Goal: Task Accomplishment & Management: Manage account settings

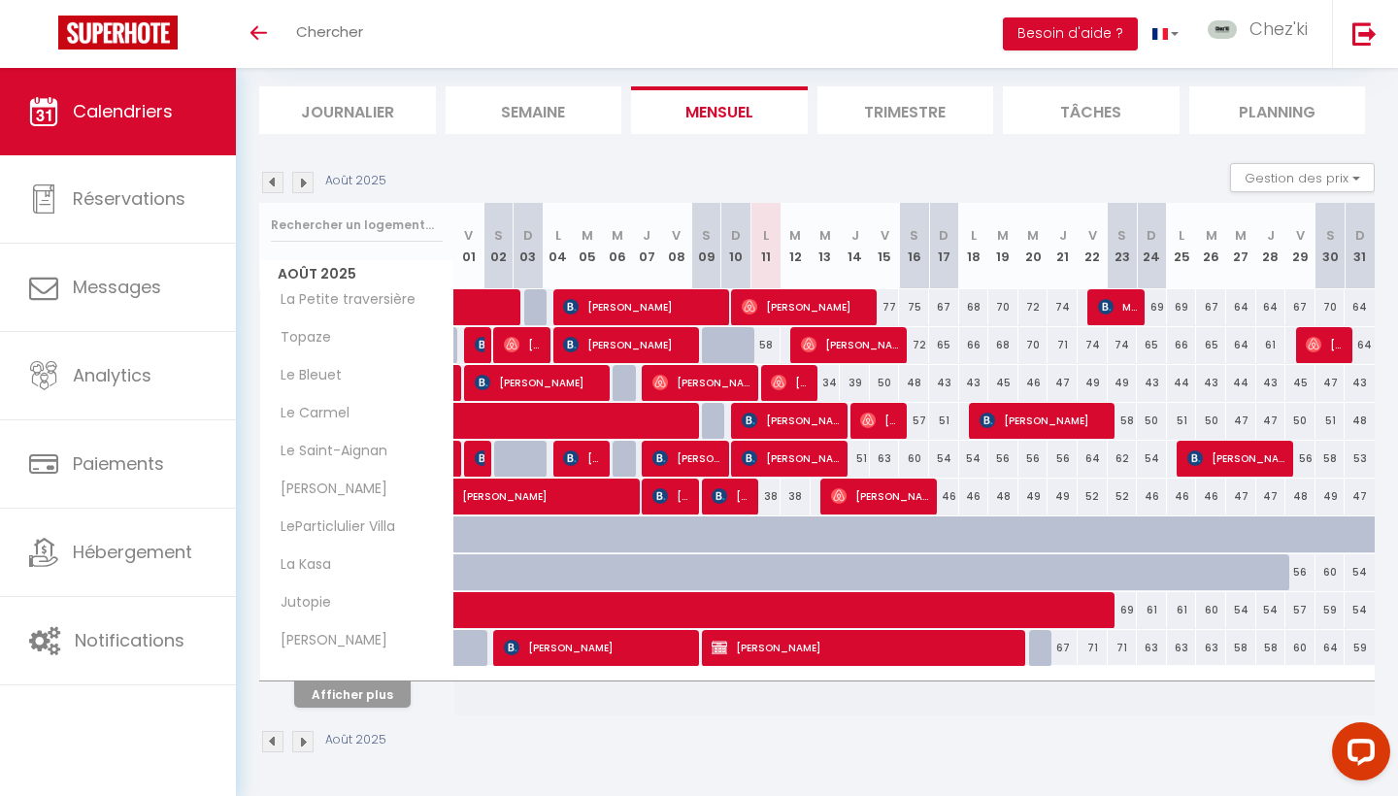
scroll to position [114, 0]
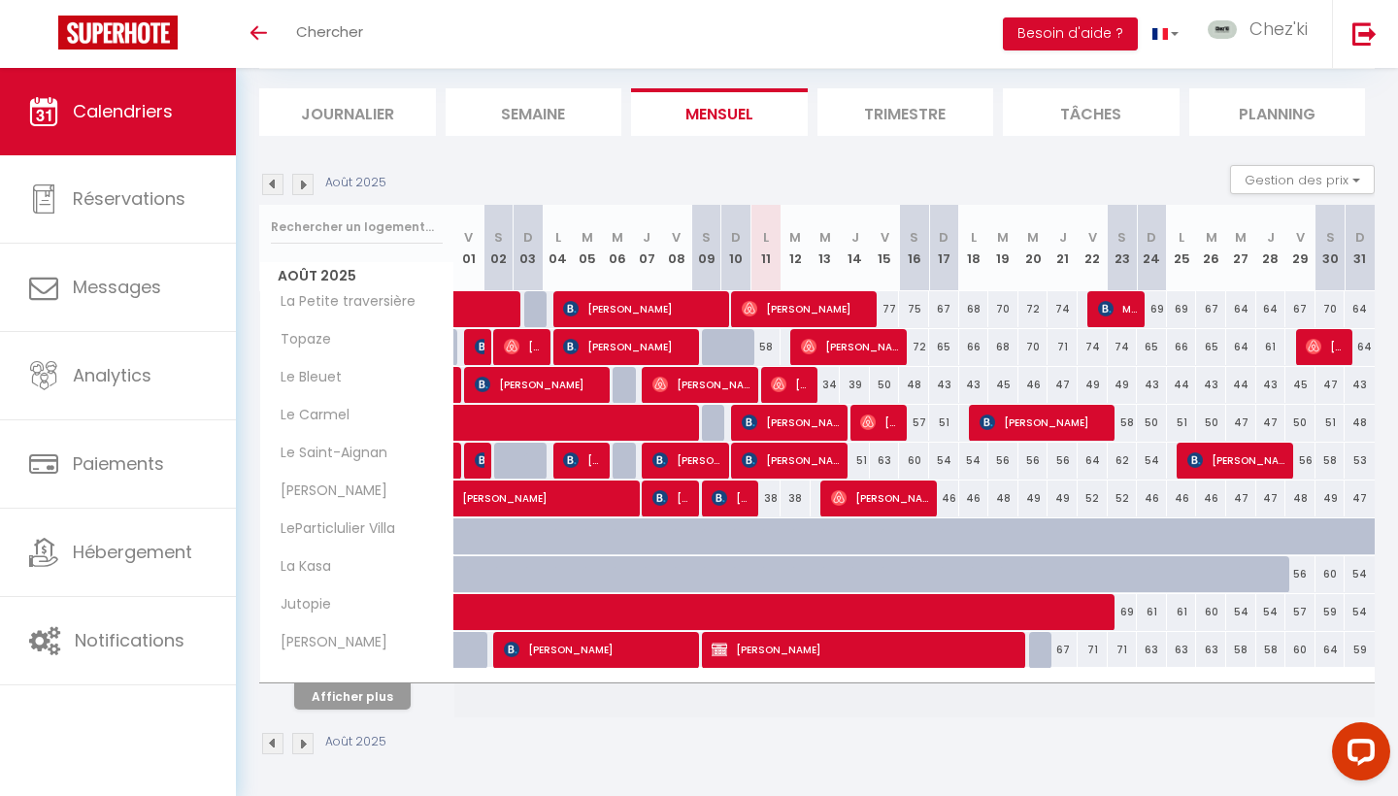
click at [379, 699] on button "Afficher plus" at bounding box center [352, 696] width 116 height 26
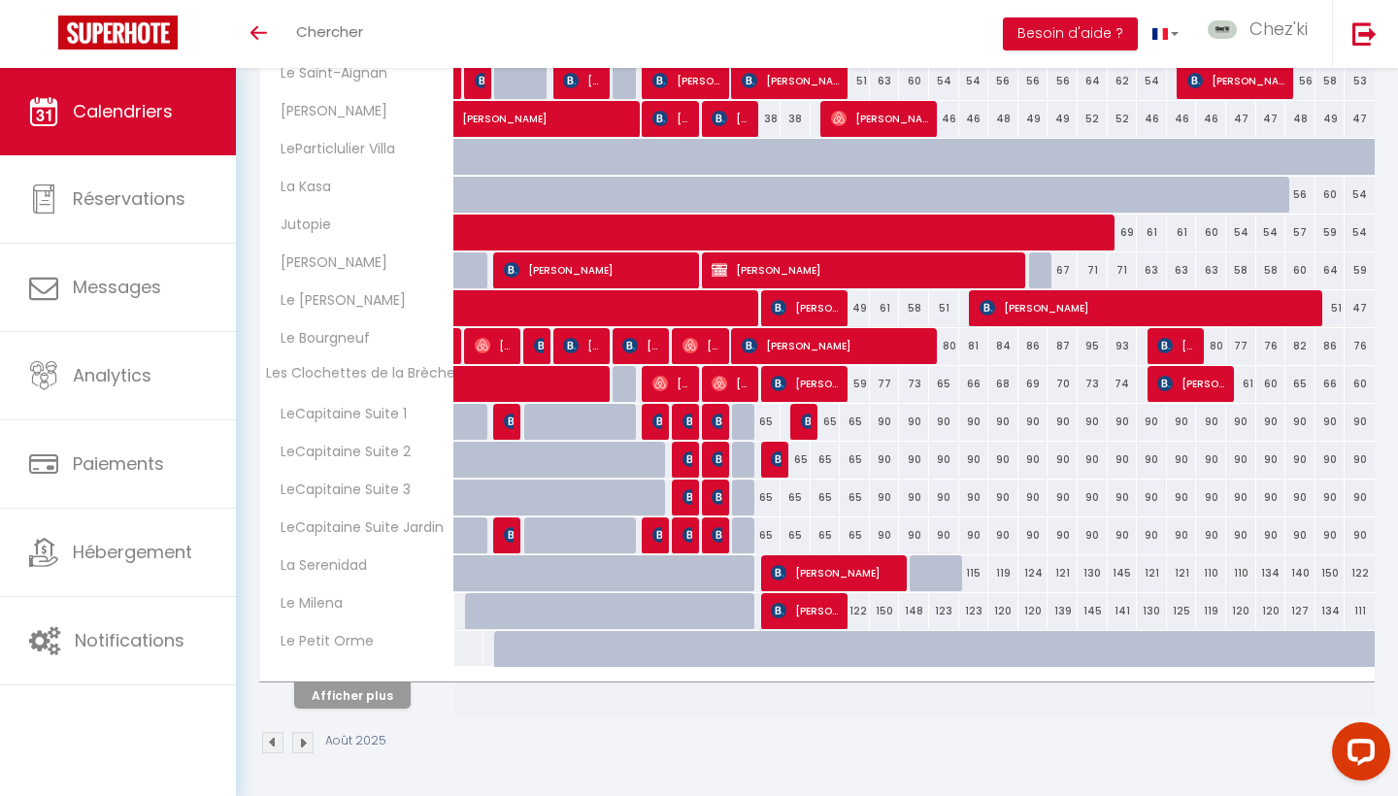
scroll to position [492, 0]
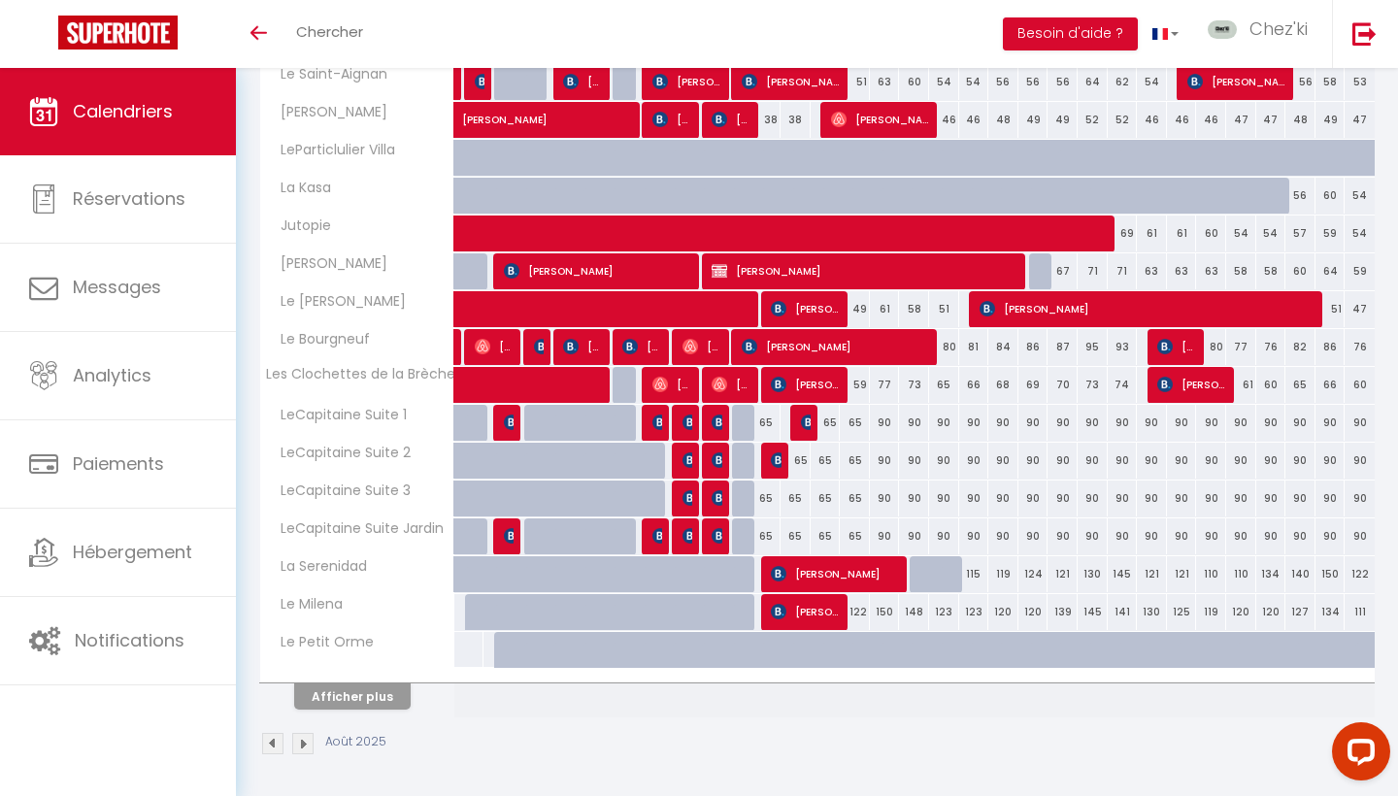
click at [384, 702] on button "Afficher plus" at bounding box center [352, 696] width 116 height 26
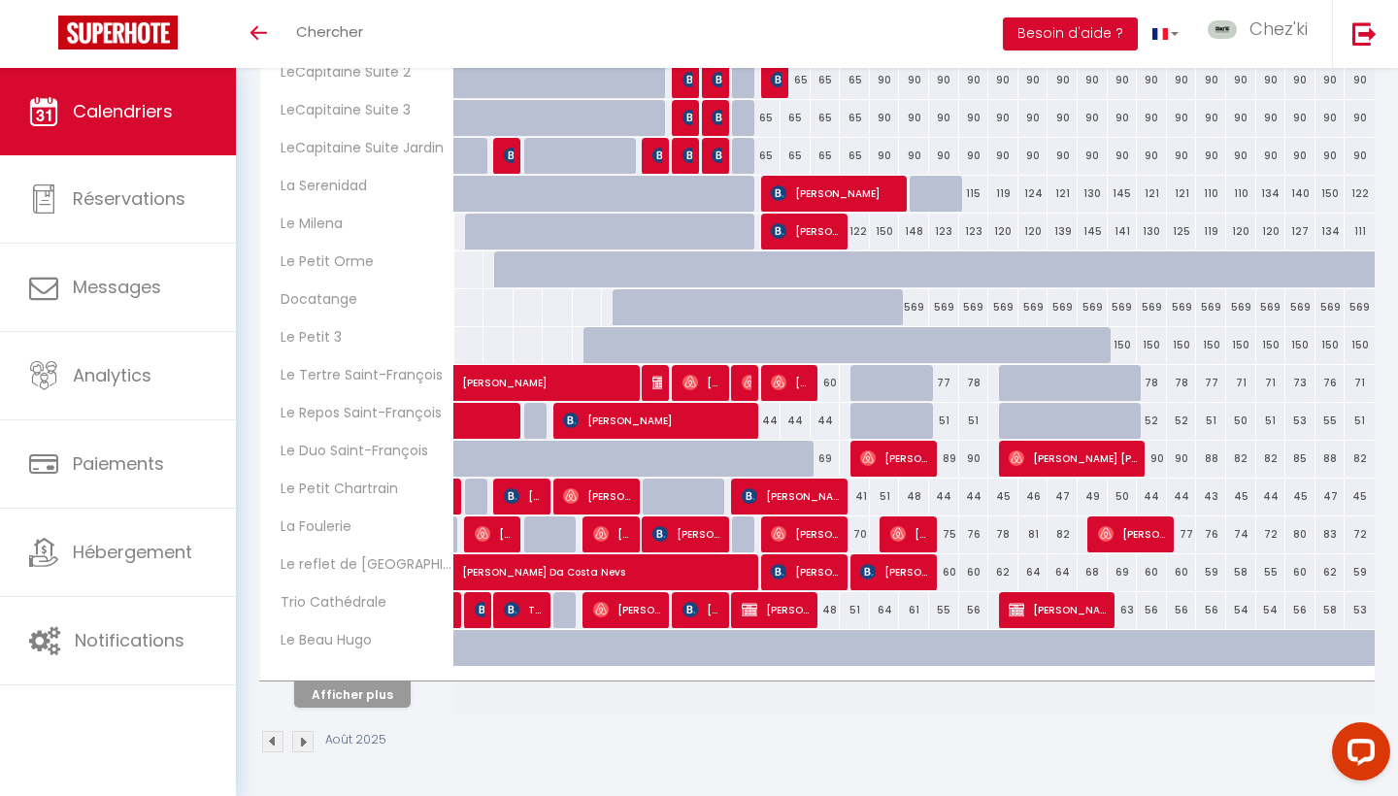
scroll to position [871, 0]
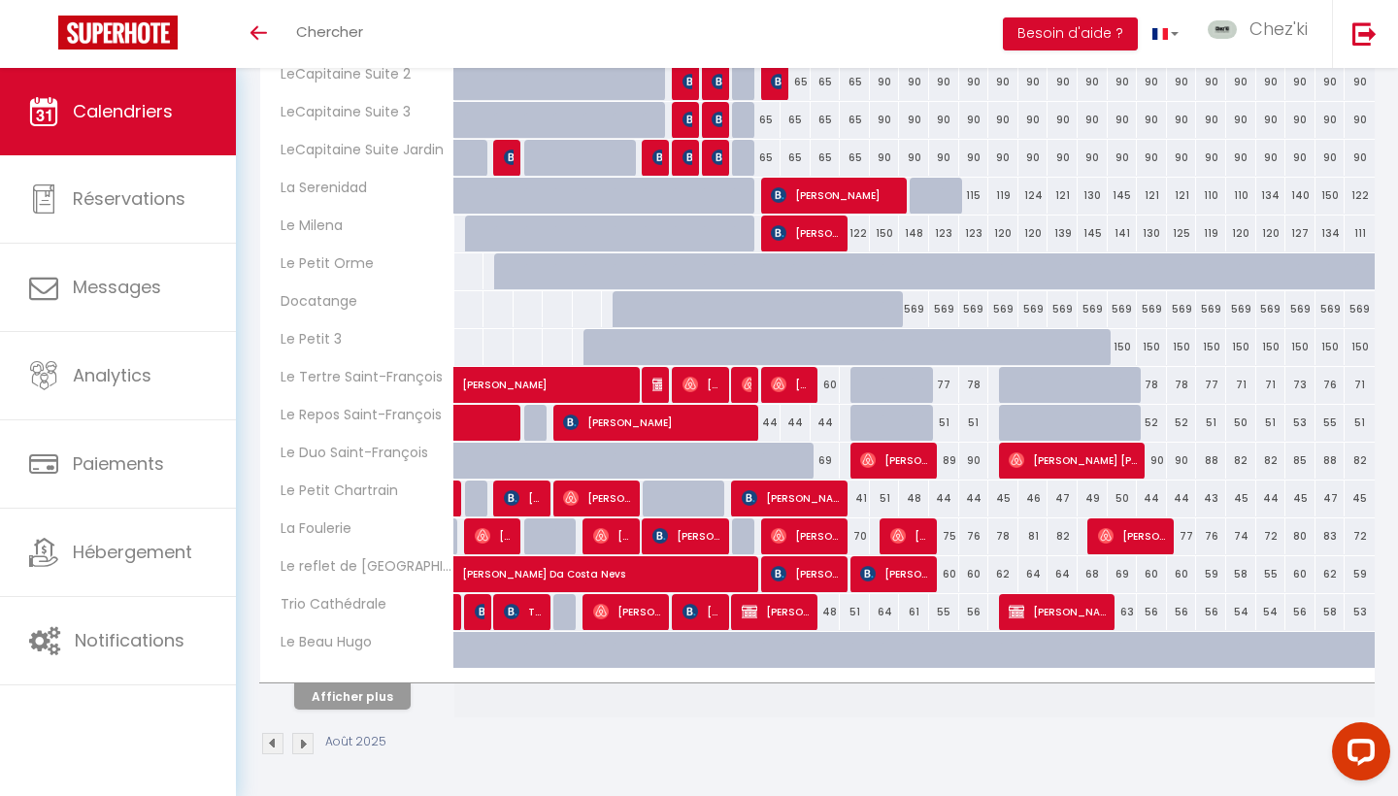
click at [376, 690] on button "Afficher plus" at bounding box center [352, 696] width 116 height 26
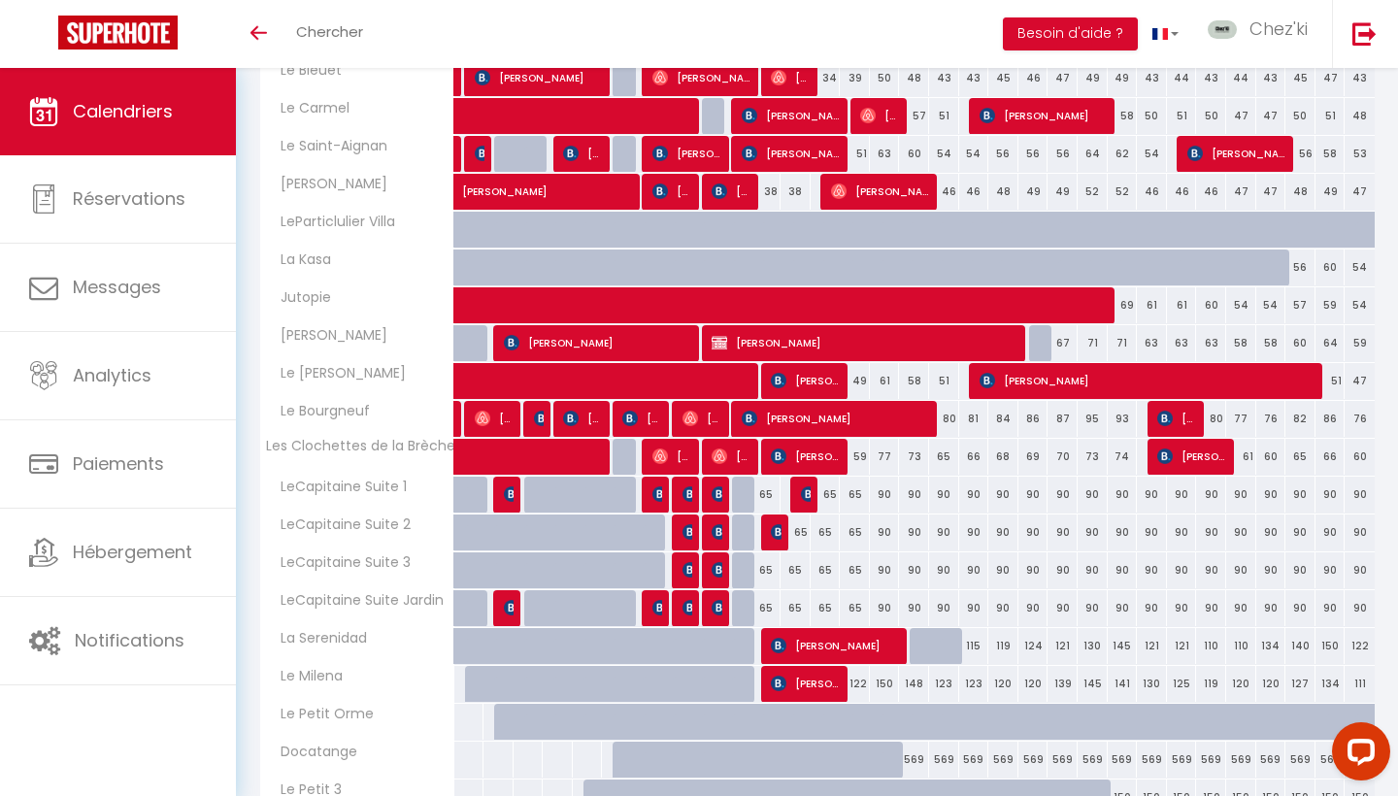
scroll to position [474, 0]
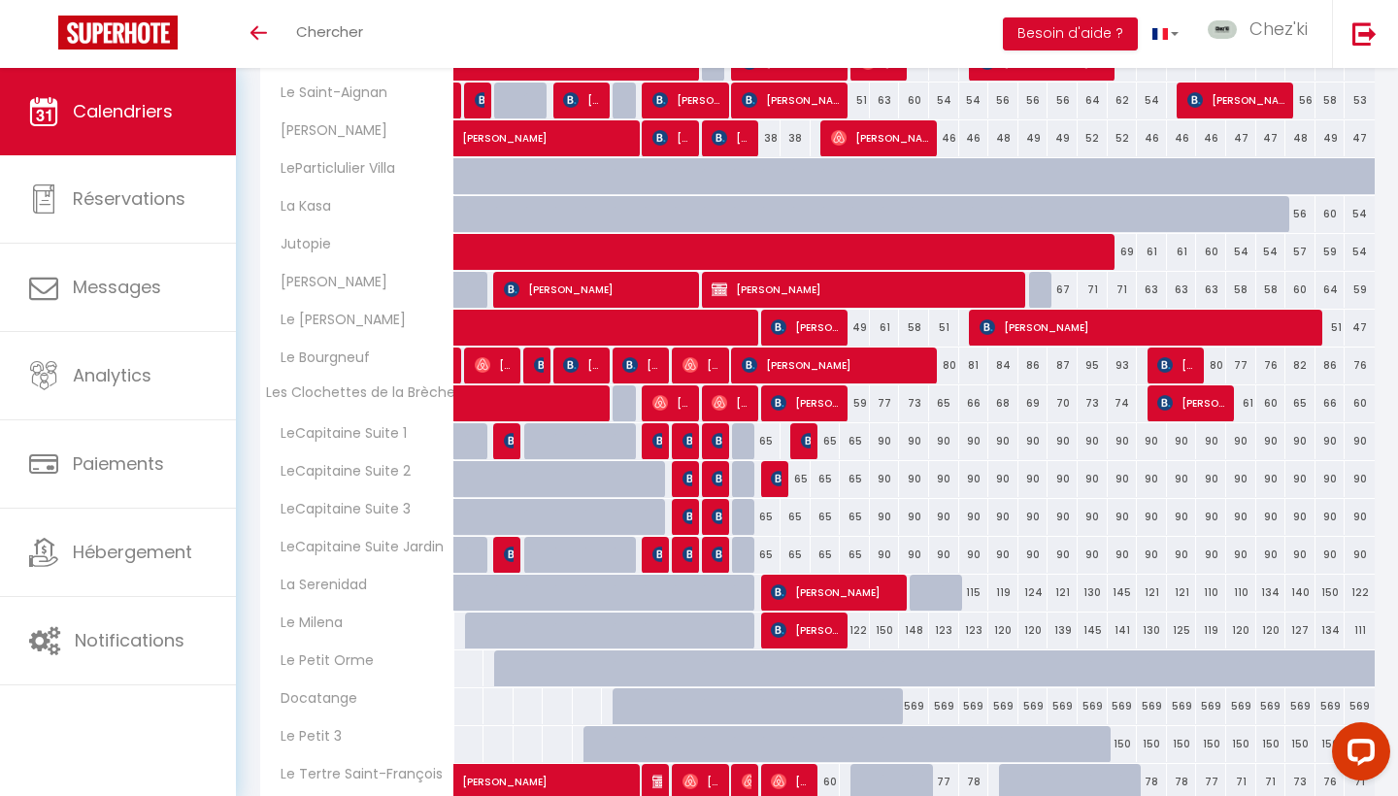
click at [668, 399] on img at bounding box center [660, 403] width 16 height 16
select select "OK"
select select "1"
select select "0"
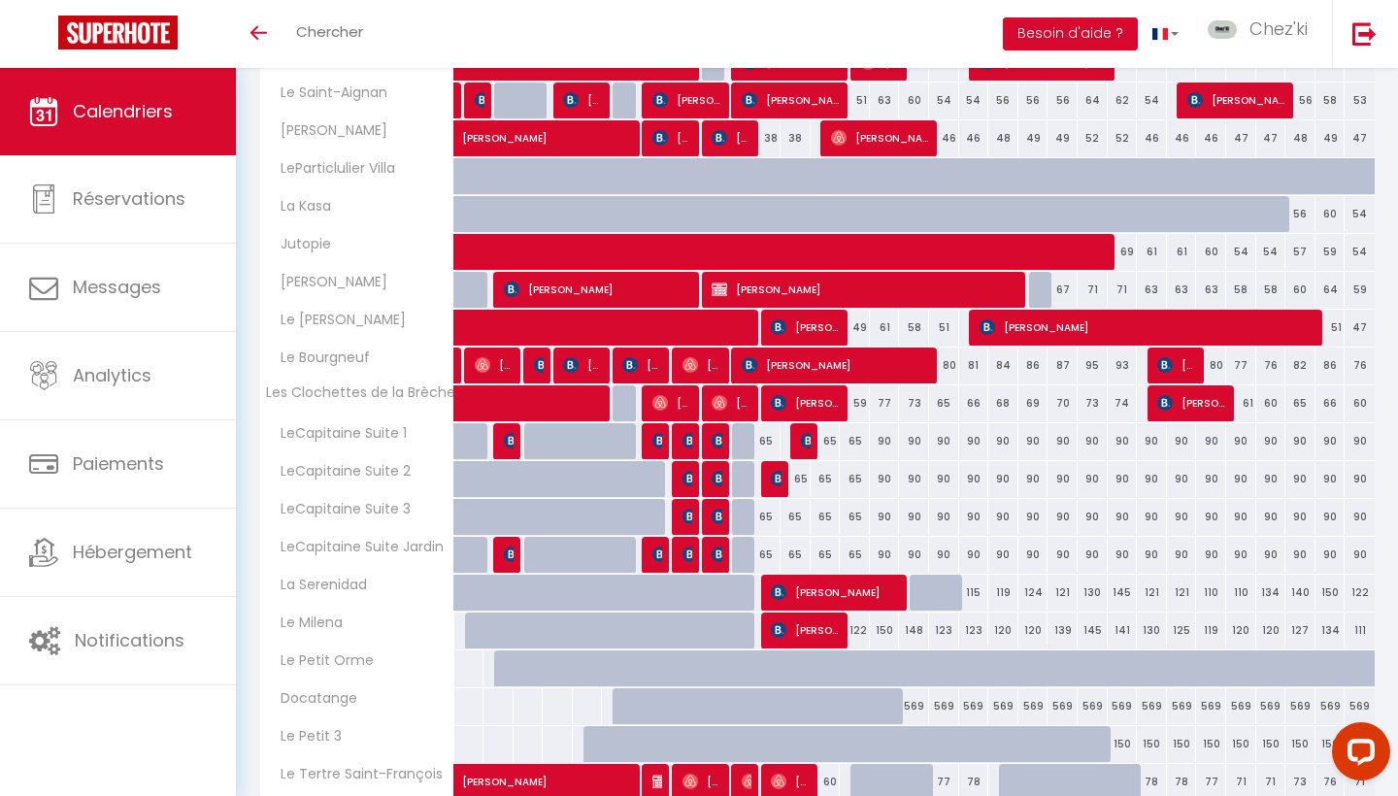
select select "1"
select select
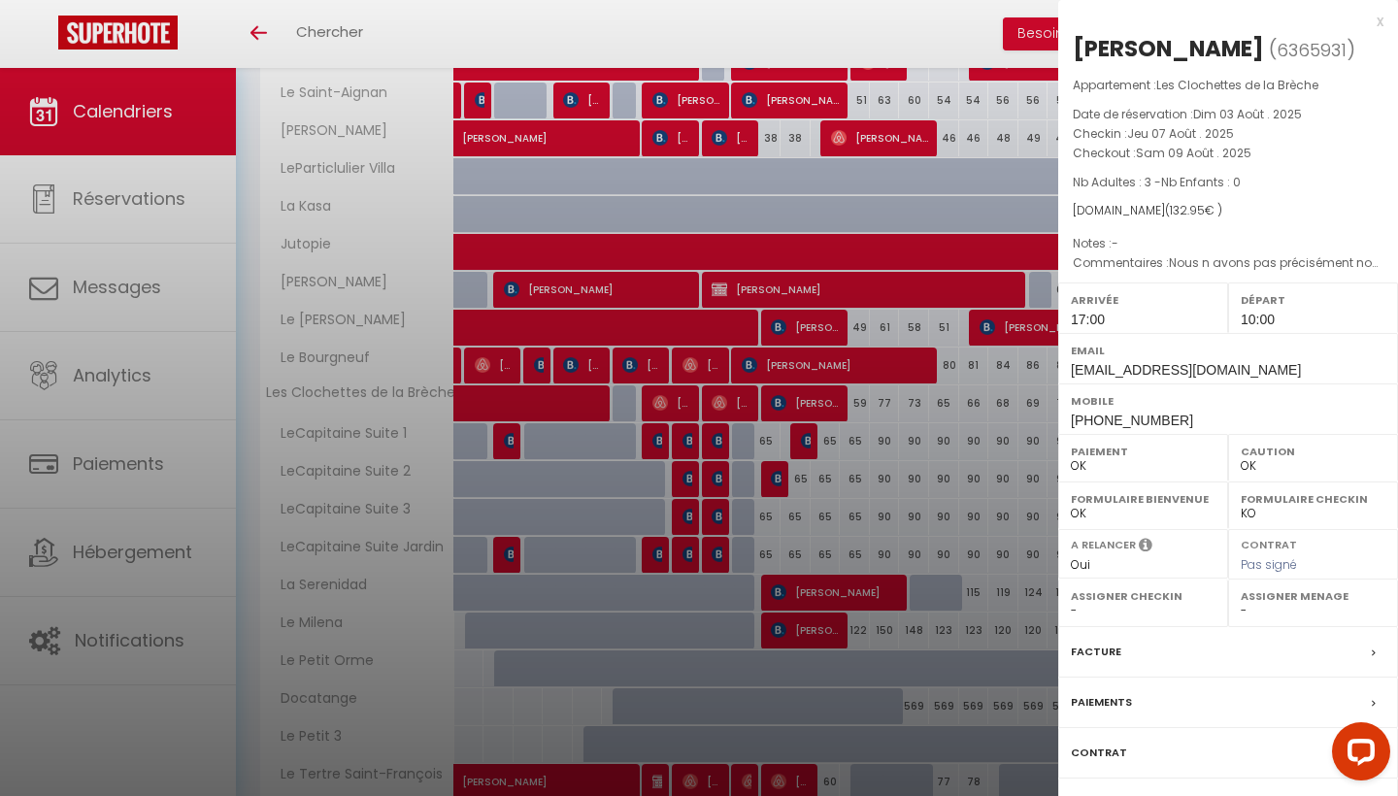
select select "22044"
click at [668, 399] on div at bounding box center [699, 398] width 1398 height 796
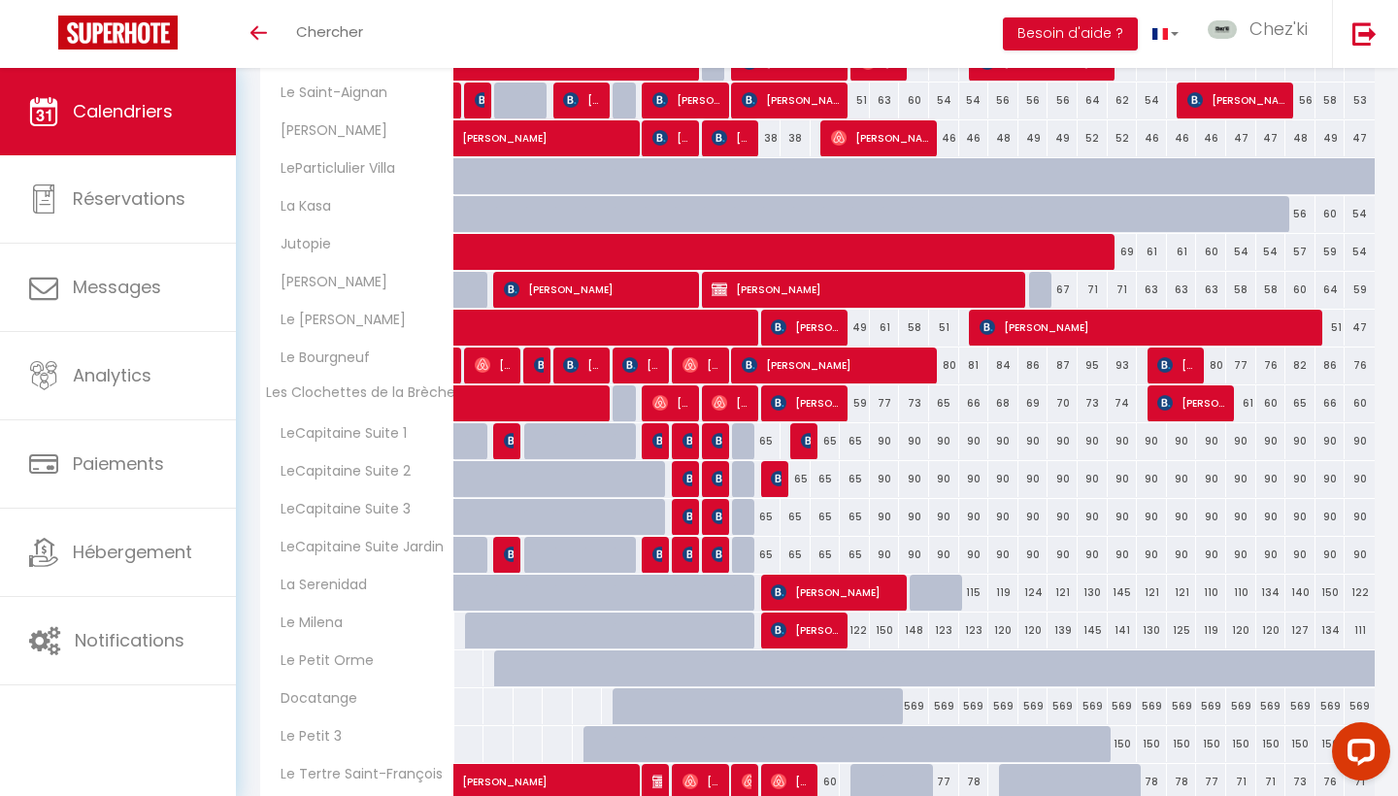
click at [565, 400] on span at bounding box center [586, 403] width 223 height 37
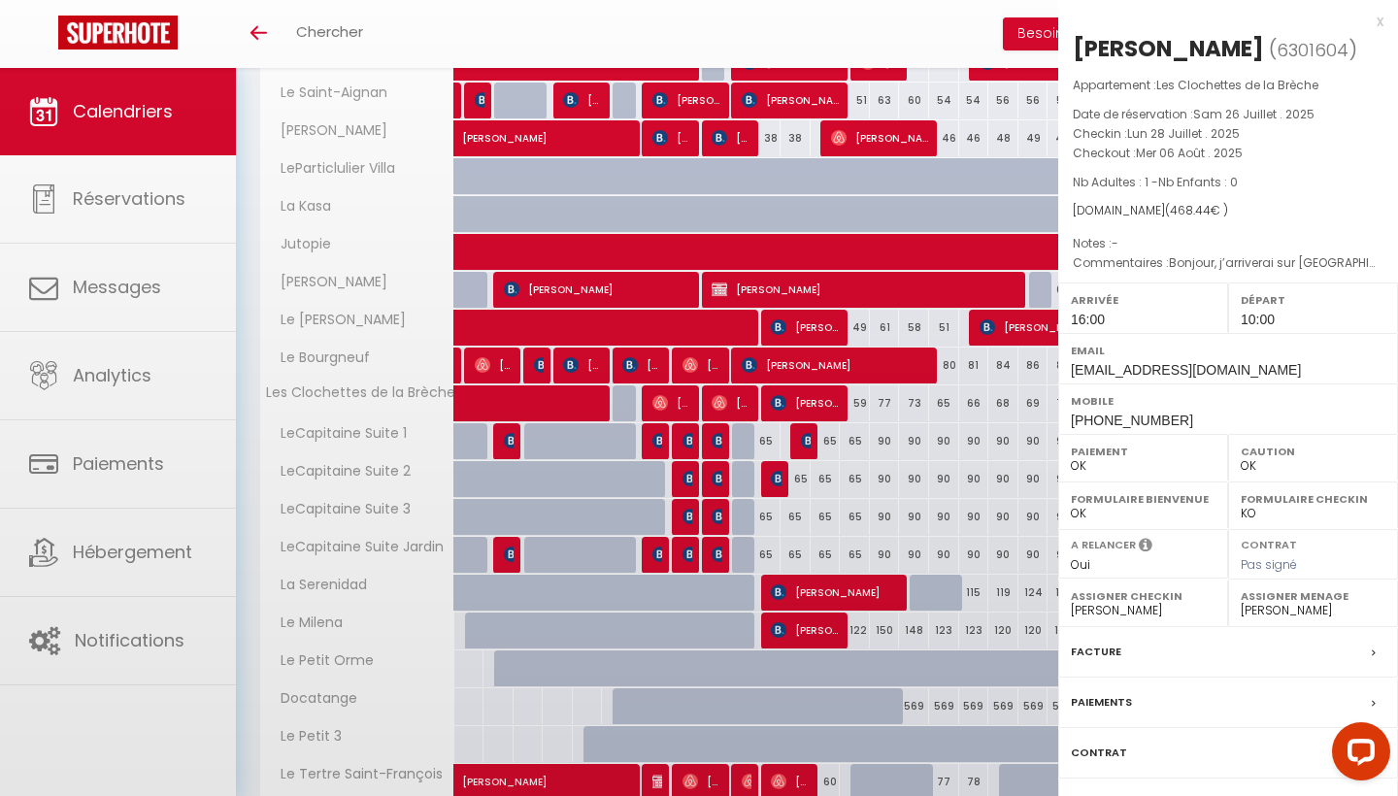
select select "28823"
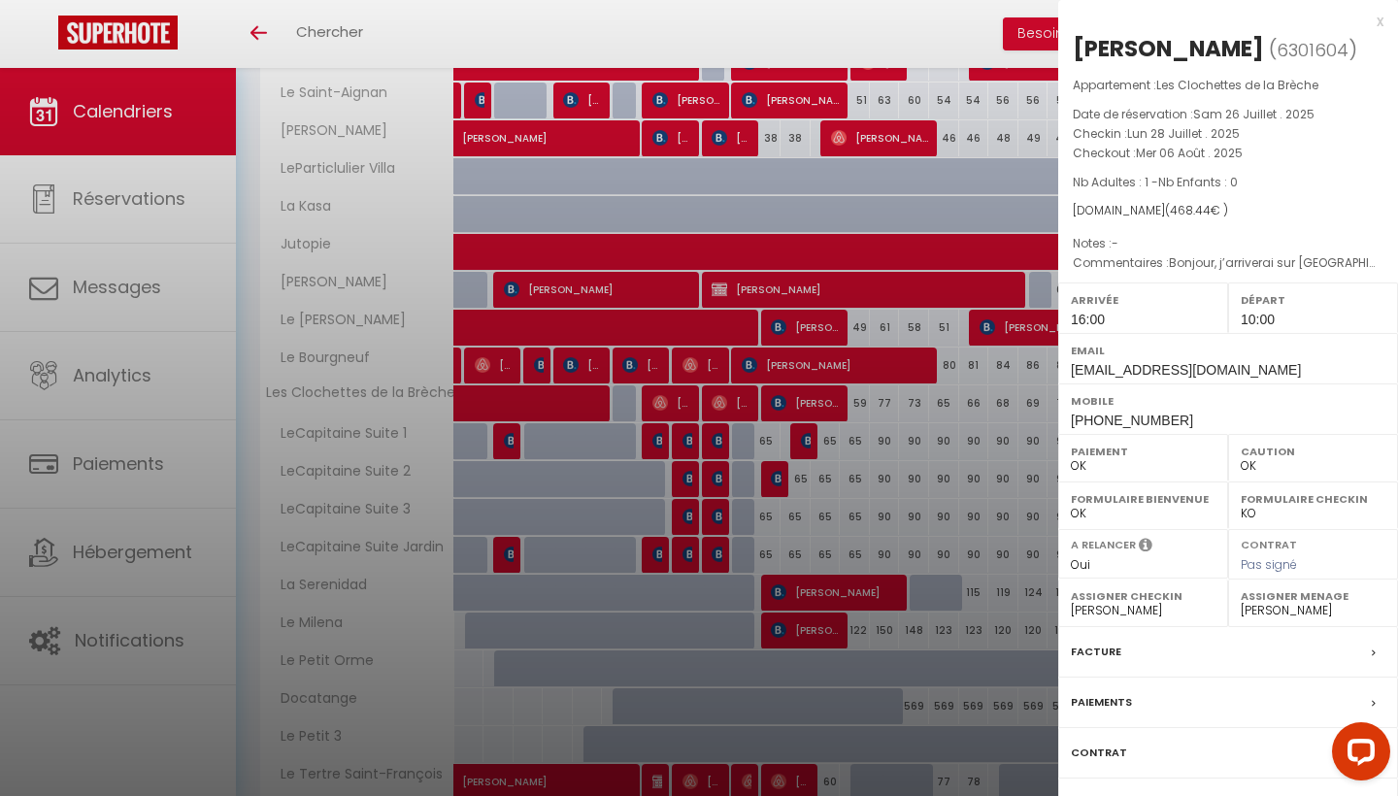
click at [813, 639] on div at bounding box center [699, 398] width 1398 height 796
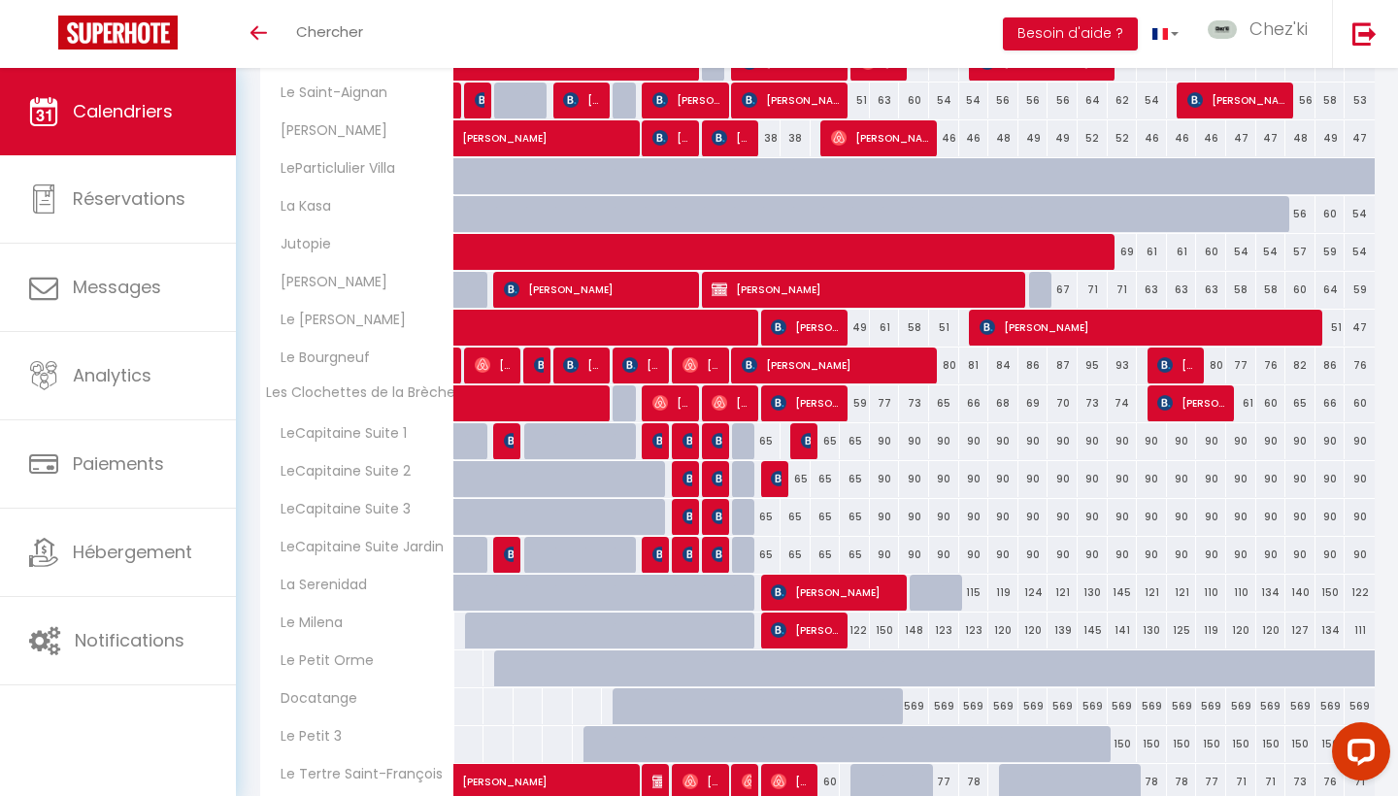
click at [810, 638] on span "[PERSON_NAME]" at bounding box center [806, 629] width 70 height 37
select select "KO"
select select "27279"
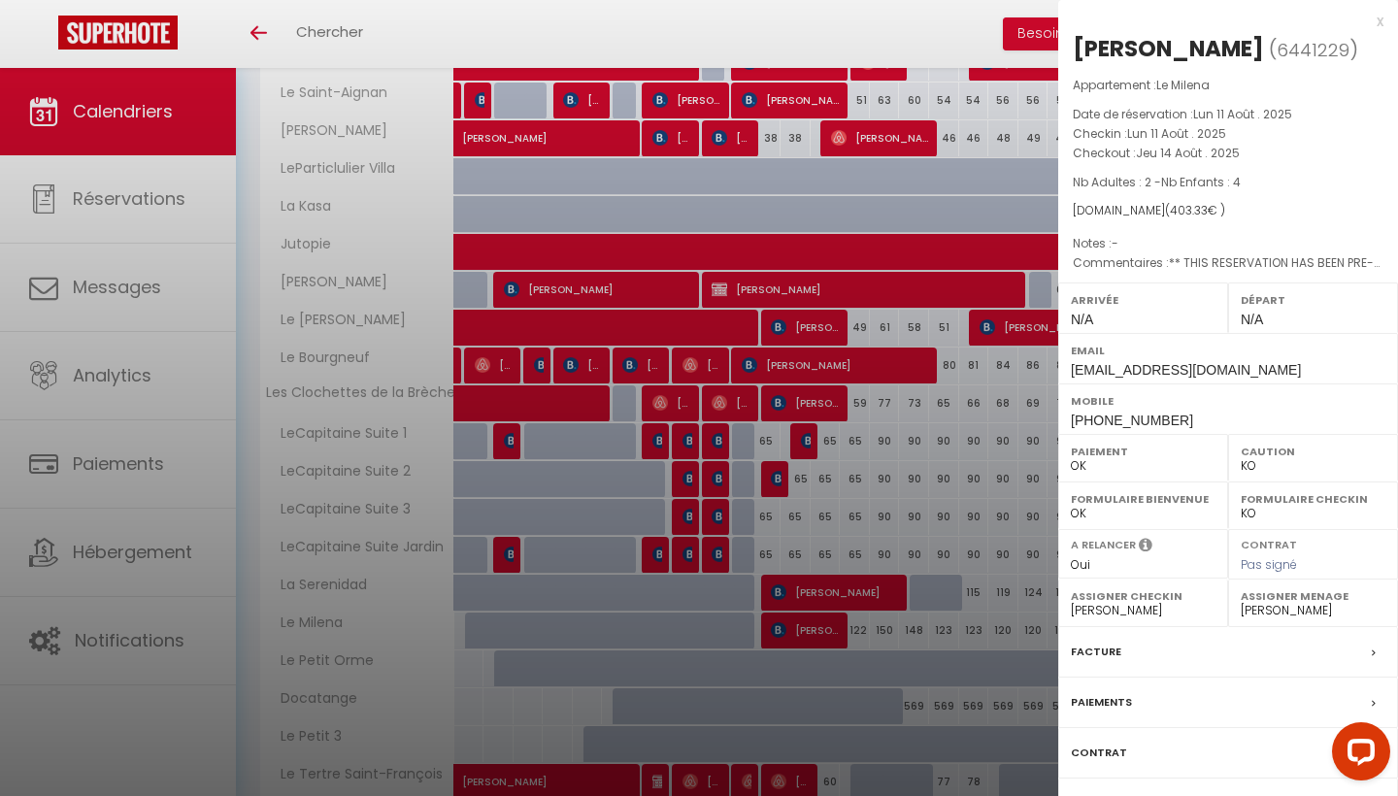
click at [839, 241] on div at bounding box center [699, 398] width 1398 height 796
